Goal: Transaction & Acquisition: Book appointment/travel/reservation

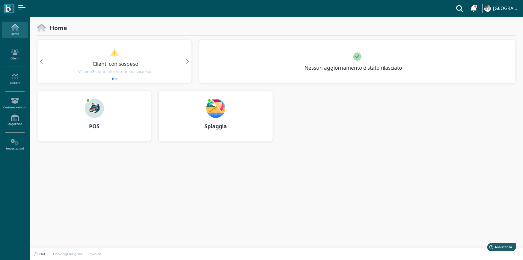
click at [214, 108] on img at bounding box center [215, 108] width 19 height 19
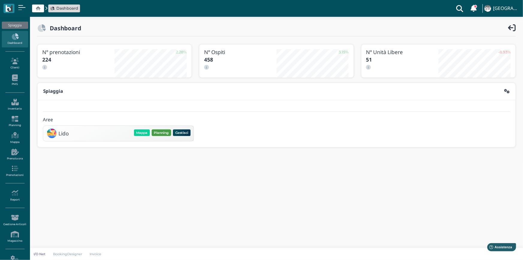
click at [159, 132] on button "Planning" at bounding box center [161, 132] width 19 height 7
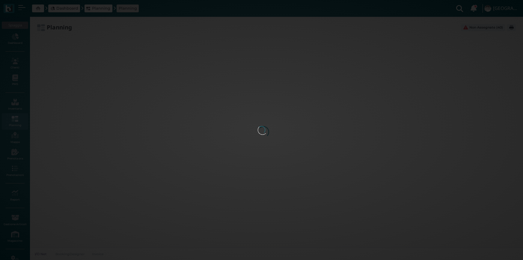
type input "2.8"
type input "55"
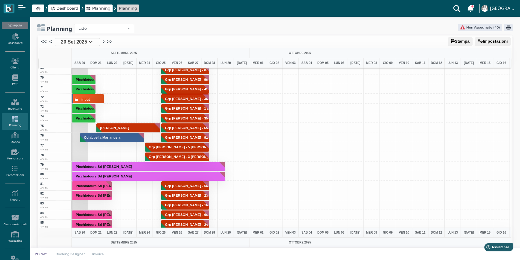
scroll to position [674, 0]
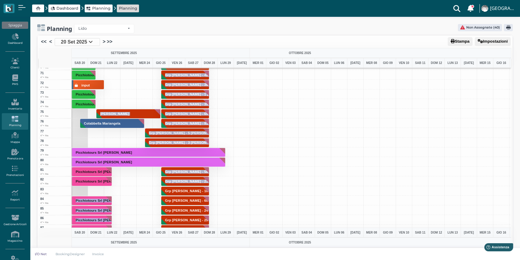
drag, startPoint x: 76, startPoint y: 189, endPoint x: 154, endPoint y: 191, distance: 78.3
click at [154, 191] on div "1 1° fila 2 1° fila 3 1° fila 4 1° fila 5 1° fila 6 1° fila 7 1° fila 8 1° fila…" at bounding box center [275, 148] width 472 height 160
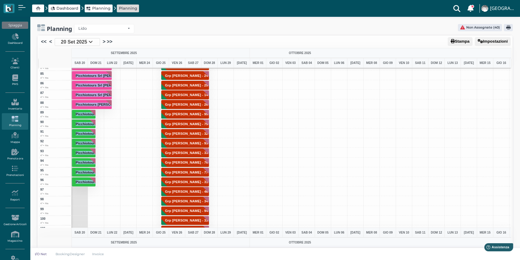
scroll to position [810, 0]
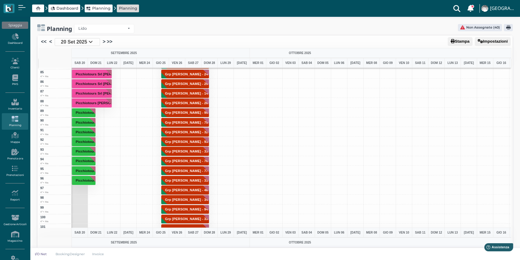
click at [253, 154] on div at bounding box center [258, 151] width 16 height 10
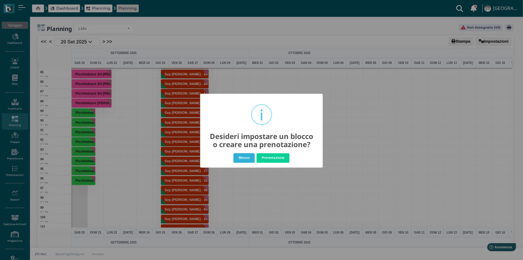
click at [241, 157] on button "Blocco" at bounding box center [244, 158] width 21 height 10
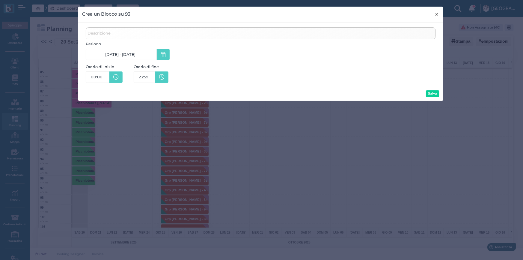
click at [436, 14] on span "×" at bounding box center [437, 14] width 4 height 8
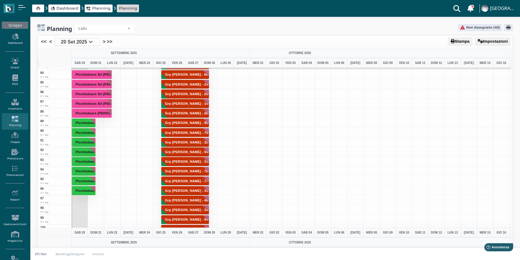
scroll to position [756, 0]
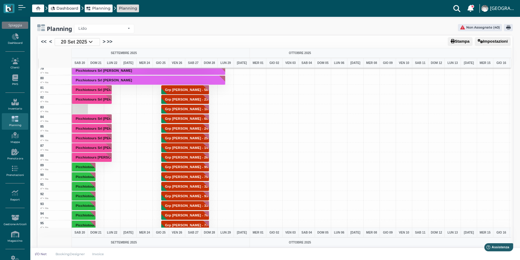
click at [79, 111] on div at bounding box center [79, 109] width 16 height 10
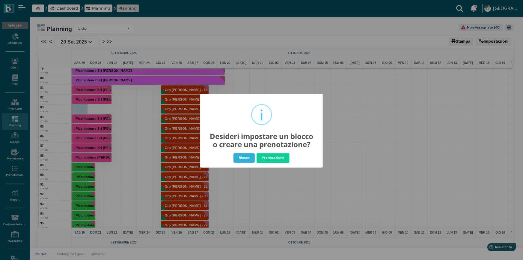
click at [245, 159] on button "Blocco" at bounding box center [244, 158] width 21 height 10
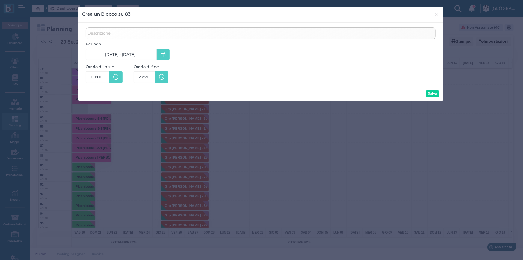
click at [163, 56] on icon at bounding box center [163, 54] width 5 height 5
click at [435, 15] on span "×" at bounding box center [437, 14] width 4 height 8
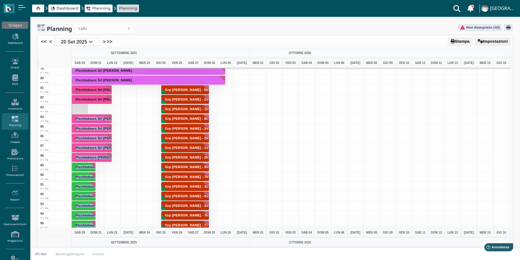
drag, startPoint x: 79, startPoint y: 107, endPoint x: 140, endPoint y: 107, distance: 61.2
click at [140, 107] on div "1 1° fila 2 1° fila 3 1° fila 4 1° fila 5 1° fila 6 1° fila 7 1° fila 8 1° fila…" at bounding box center [275, 148] width 472 height 160
click at [13, 157] on link "Prenota ora" at bounding box center [15, 154] width 26 height 16
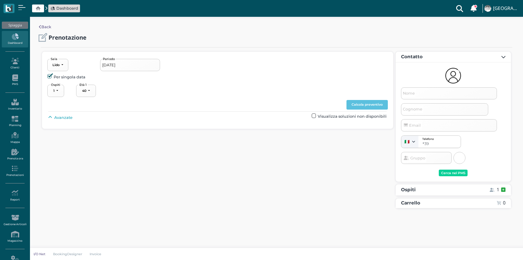
select select "40"
click at [14, 77] on icon at bounding box center [15, 77] width 26 height 7
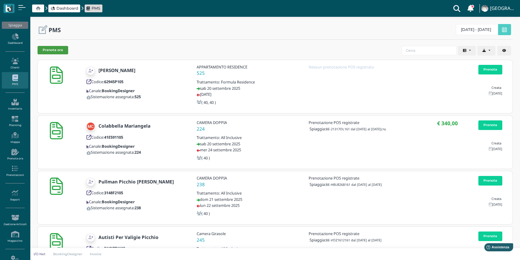
click at [58, 52] on button "Prenota ora" at bounding box center [52, 50] width 31 height 8
click at [18, 38] on icon at bounding box center [15, 36] width 26 height 7
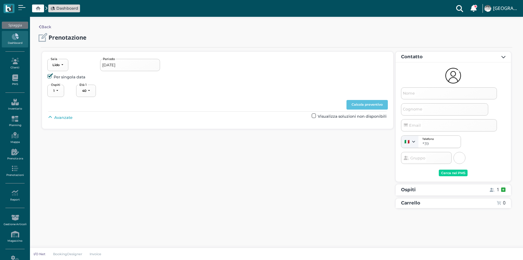
select select "40"
click at [430, 88] on input "Nome" at bounding box center [449, 93] width 96 height 12
type input "RENZO AMICO GIANNI"
click at [60, 116] on span "Avanzate" at bounding box center [63, 118] width 18 height 6
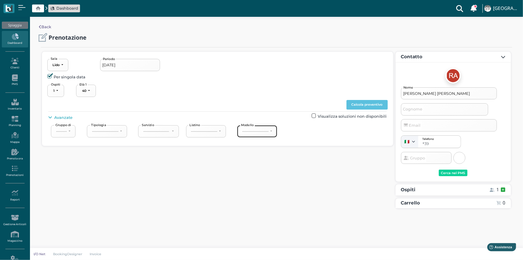
click at [266, 134] on button "----------------------" at bounding box center [257, 131] width 40 height 12
click at [260, 175] on link "4°+ fila" at bounding box center [262, 176] width 45 height 8
select select "240"
click at [367, 105] on button "Calcola preventivo" at bounding box center [367, 105] width 41 height 10
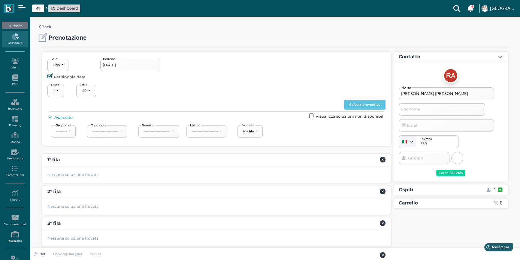
click at [313, 114] on label at bounding box center [311, 115] width 4 height 4
click at [0, 0] on input "checkbox" at bounding box center [0, 0] width 0 height 0
click at [363, 105] on button "Calcola preventivo" at bounding box center [364, 105] width 41 height 10
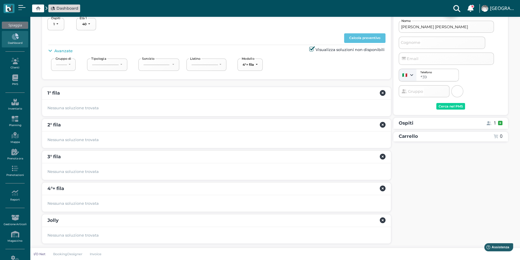
scroll to position [67, 0]
click at [447, 105] on div "Cerca nel PMS" at bounding box center [450, 106] width 24 height 4
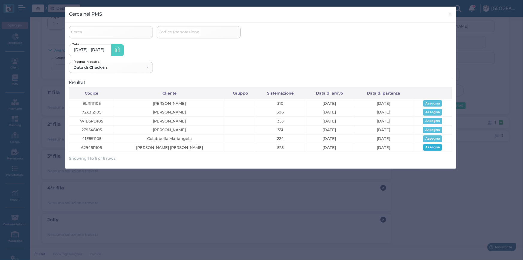
click at [435, 148] on button "Assegna" at bounding box center [433, 147] width 19 height 7
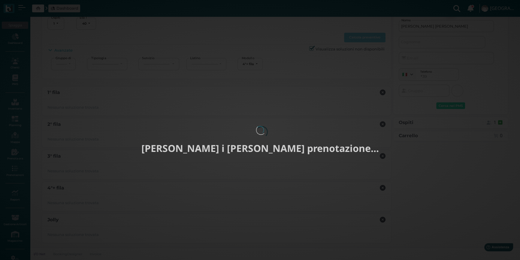
type input "20/09/2025 - 30/09/2025"
select select "2"
type input "Renzo"
type input "Amico Gianni"
select select "40"
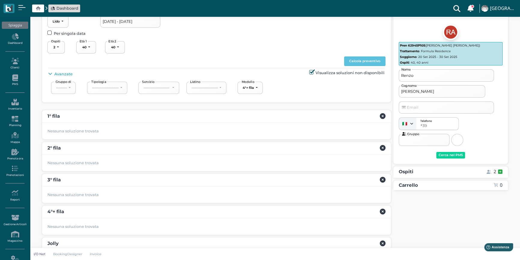
scroll to position [13, 0]
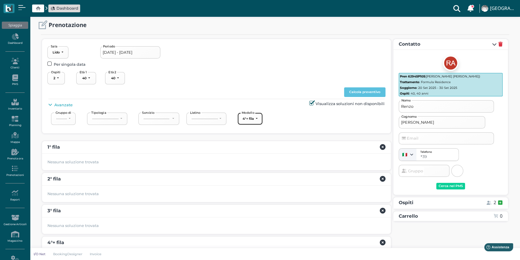
click at [246, 120] on div "4°+ fila" at bounding box center [247, 118] width 11 height 4
click at [249, 162] on span "4°+ fila" at bounding box center [251, 163] width 13 height 6
select select "240"
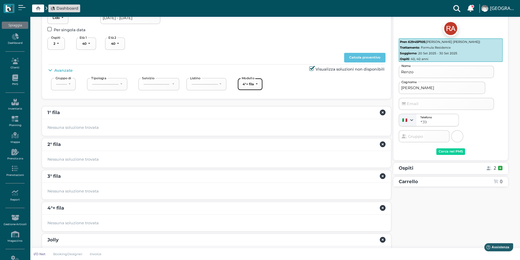
scroll to position [67, 0]
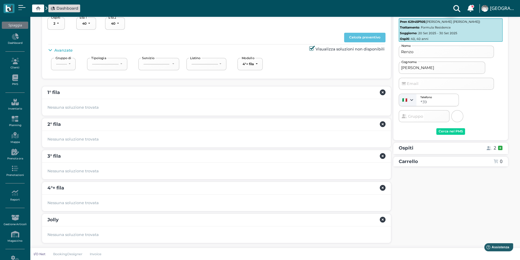
click at [60, 190] on div "4°+ fila" at bounding box center [216, 188] width 349 height 13
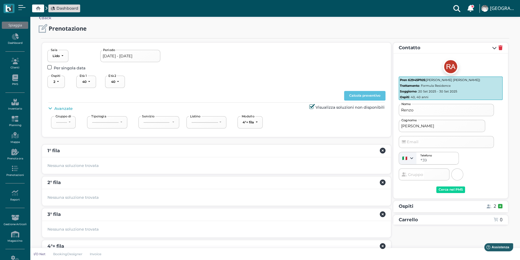
scroll to position [0, 0]
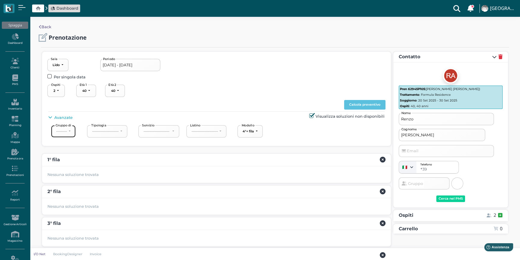
click at [74, 129] on button "---------" at bounding box center [63, 131] width 25 height 12
click at [215, 94] on div "1 2 3 4 5 6 7 8 9 10 11 12 13 14 15 16 17 18 19 20 21 22 23 24 25 26 27 28 29 3…" at bounding box center [216, 91] width 338 height 14
click at [126, 64] on input "20/09/2025 - 30/09/2025" at bounding box center [130, 65] width 60 height 12
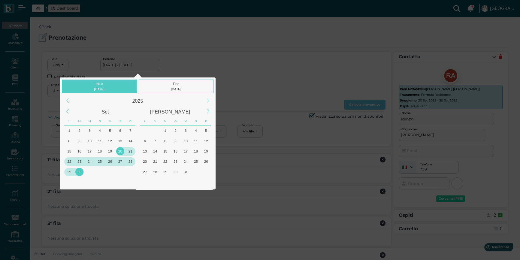
click at [119, 150] on div "20" at bounding box center [120, 151] width 8 height 8
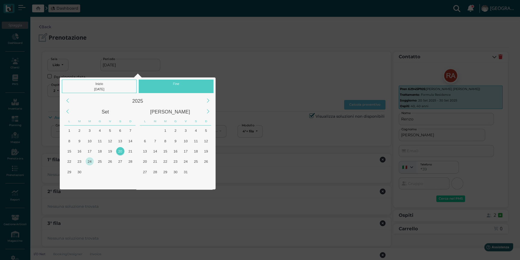
click at [90, 162] on div "24" at bounding box center [89, 161] width 8 height 8
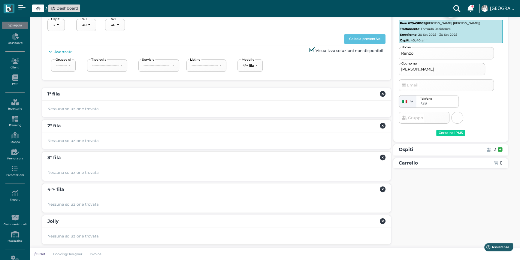
scroll to position [67, 0]
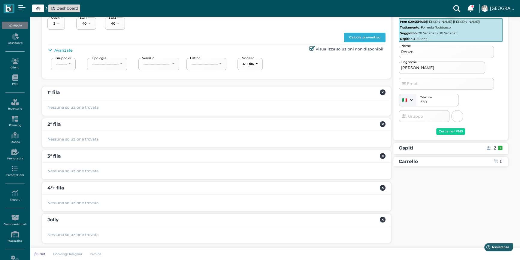
click at [352, 40] on button "Calcola preventivo" at bounding box center [364, 38] width 41 height 10
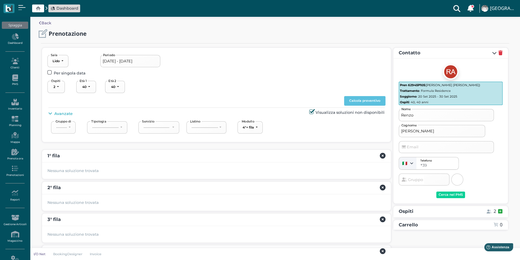
scroll to position [0, 0]
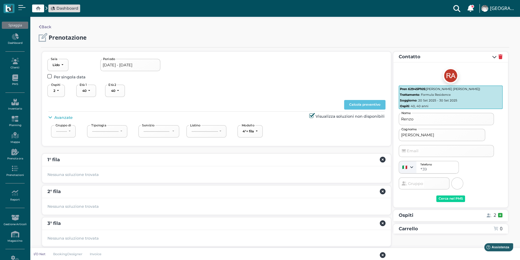
click at [138, 69] on input "20/09/2025 - 24/09/2025" at bounding box center [130, 65] width 60 height 12
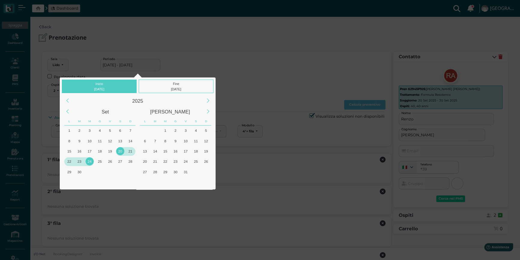
click at [119, 150] on div "20" at bounding box center [120, 151] width 8 height 8
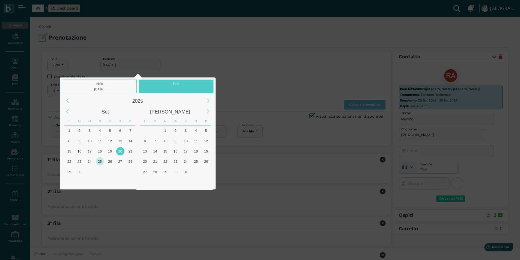
click at [99, 159] on div "25" at bounding box center [100, 161] width 8 height 8
type input "20/09/2025 - 25/09/2025"
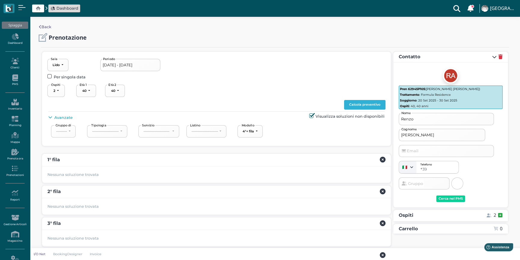
click at [359, 105] on button "Calcola preventivo" at bounding box center [364, 105] width 41 height 10
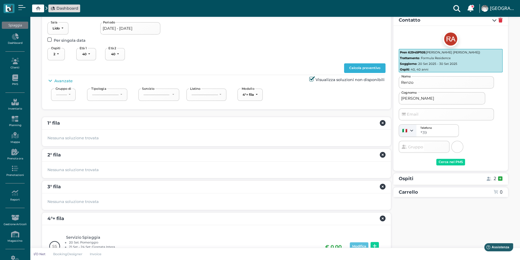
scroll to position [93, 0]
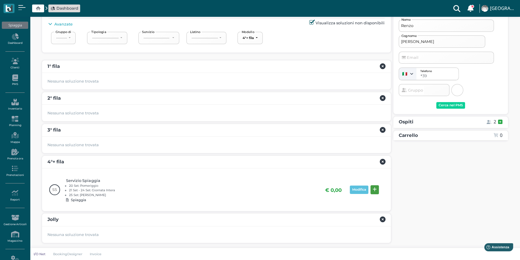
click at [374, 189] on icon at bounding box center [374, 189] width 4 height 4
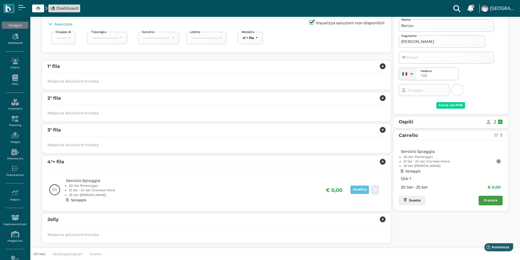
click at [488, 200] on div "Prenota" at bounding box center [490, 200] width 14 height 4
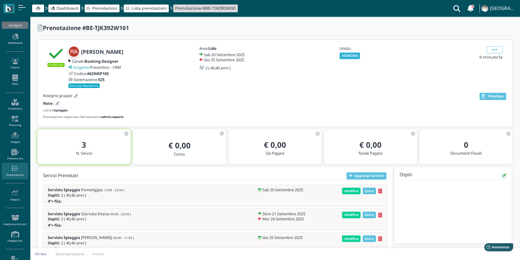
click at [351, 55] on button "ASSEGNA" at bounding box center [349, 55] width 21 height 7
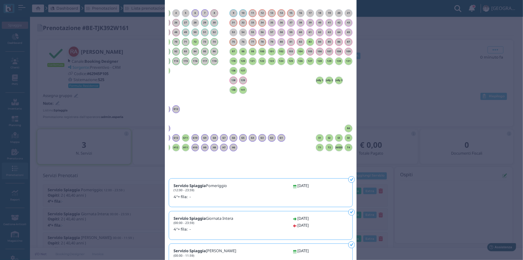
scroll to position [0, 54]
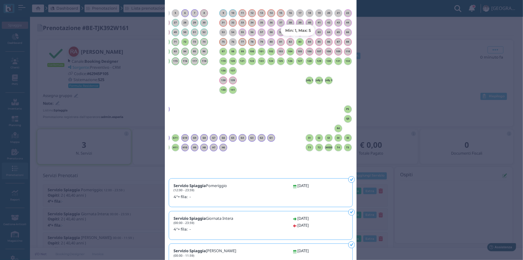
click at [298, 42] on h6 "83" at bounding box center [300, 41] width 8 height 3
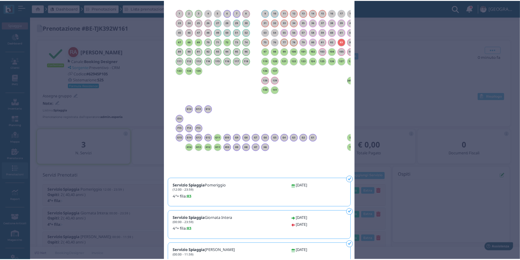
scroll to position [0, 0]
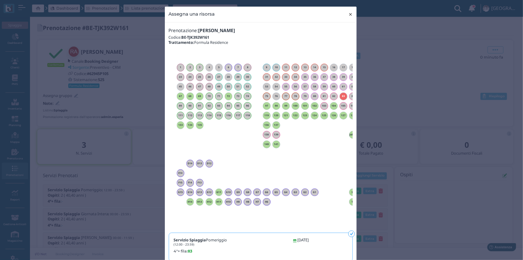
click at [349, 14] on span "×" at bounding box center [351, 14] width 4 height 8
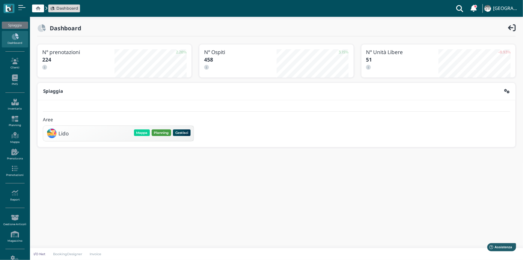
click at [158, 134] on button "Planning" at bounding box center [161, 132] width 19 height 7
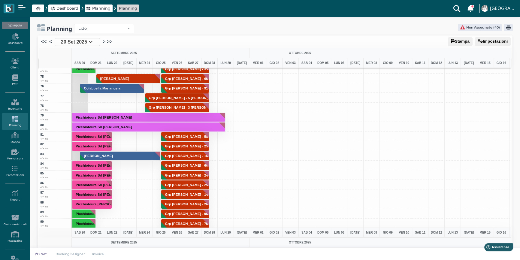
scroll to position [600, 0]
